Goal: Find specific page/section: Find specific page/section

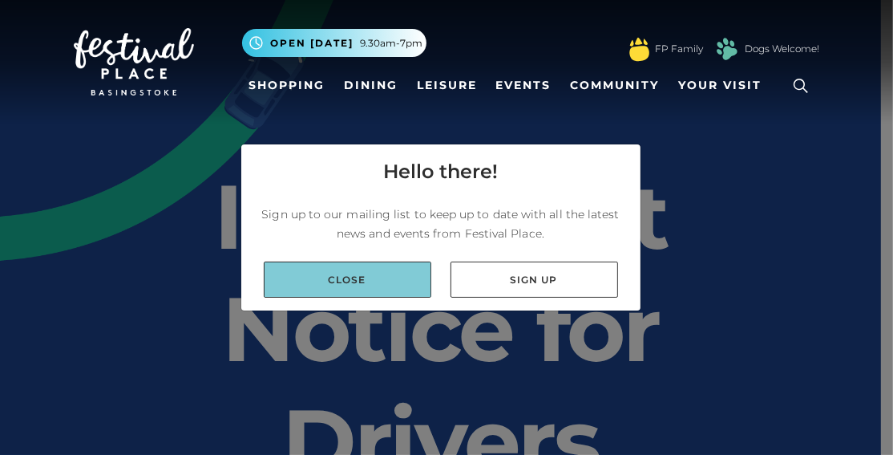
click at [401, 284] on link "Close" at bounding box center [348, 279] width 168 height 36
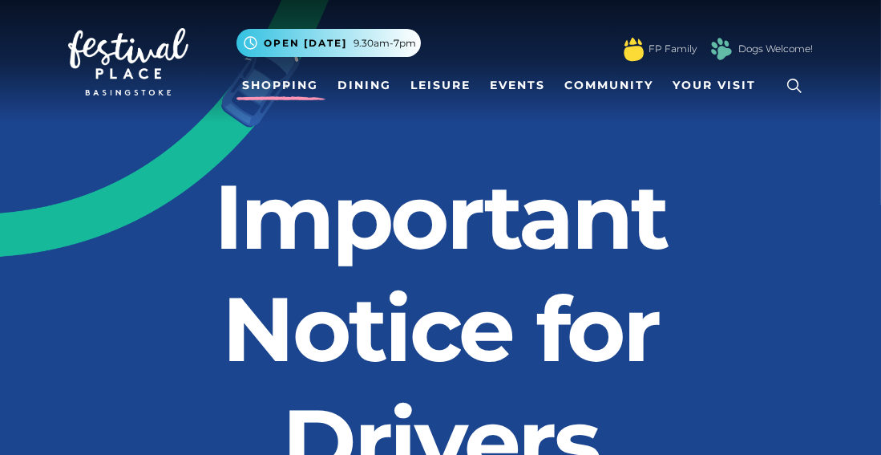
click at [287, 95] on link "Shopping" at bounding box center [281, 86] width 89 height 30
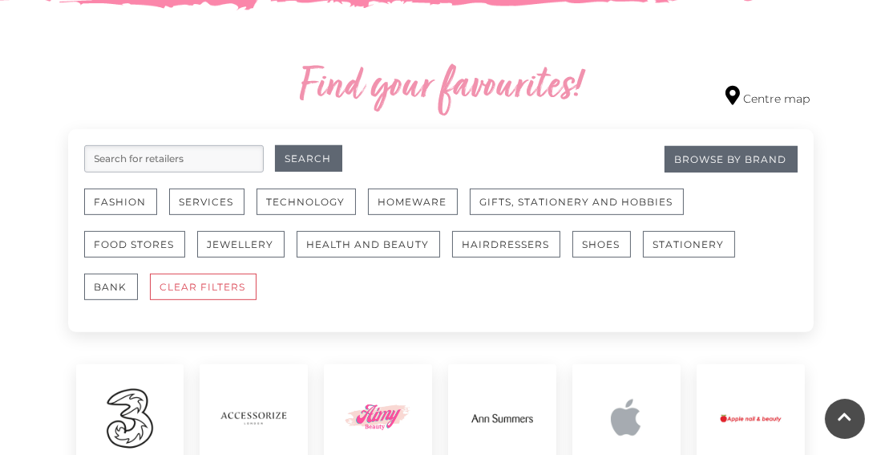
scroll to position [885, 0]
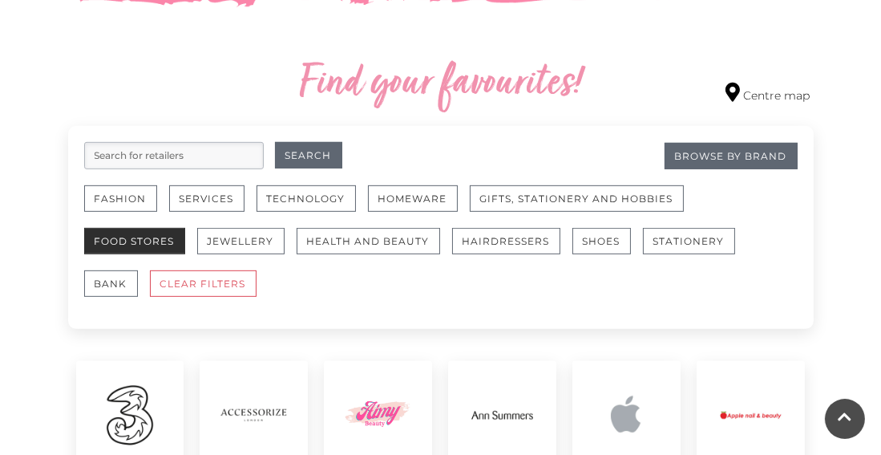
click at [156, 240] on button "Food Stores" at bounding box center [134, 241] width 101 height 26
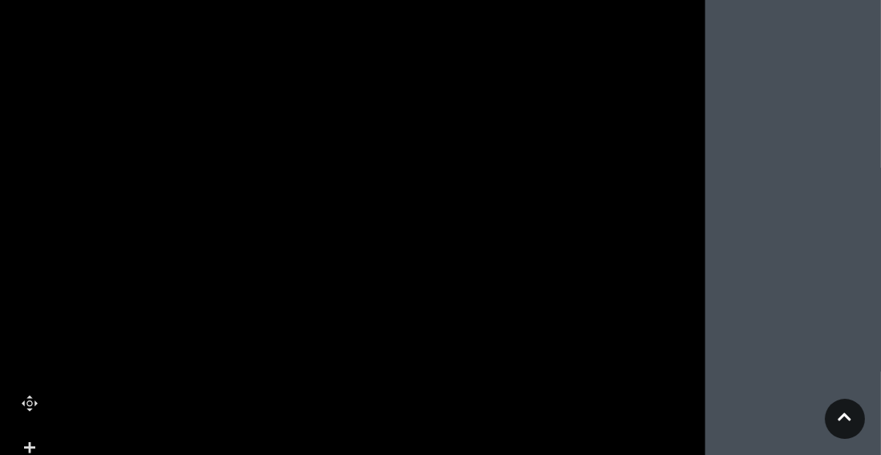
scroll to position [1937, 0]
